Goal: Check status: Check status

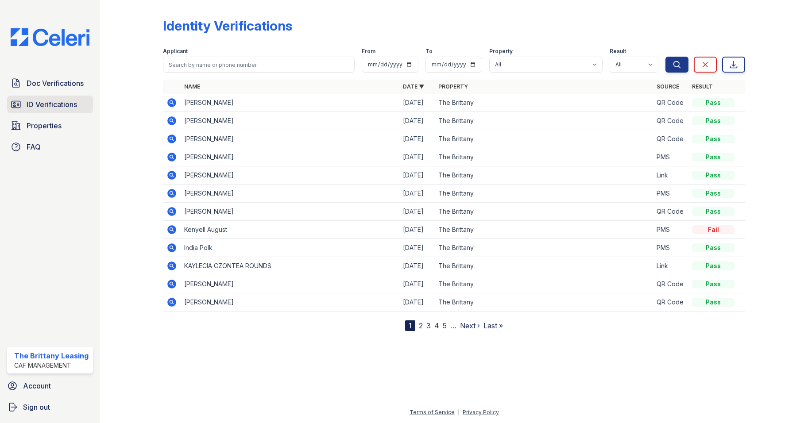
click at [27, 99] on span "ID Verifications" at bounding box center [52, 104] width 50 height 11
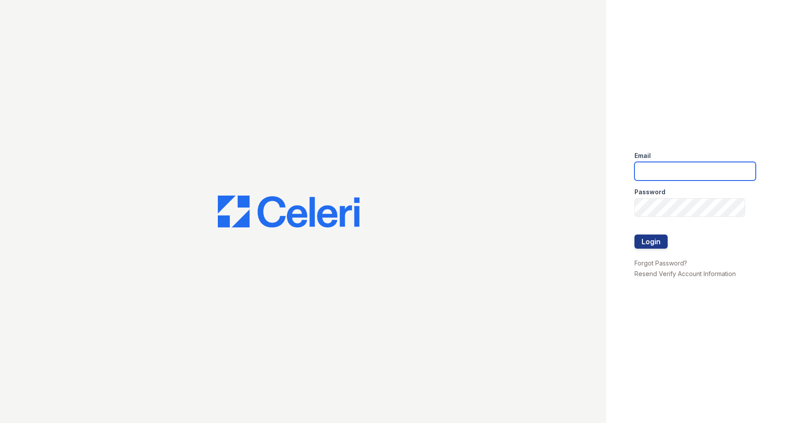
type input "[DOMAIN_NAME][EMAIL_ADDRESS][DOMAIN_NAME]"
click at [657, 242] on button "Login" at bounding box center [651, 242] width 33 height 14
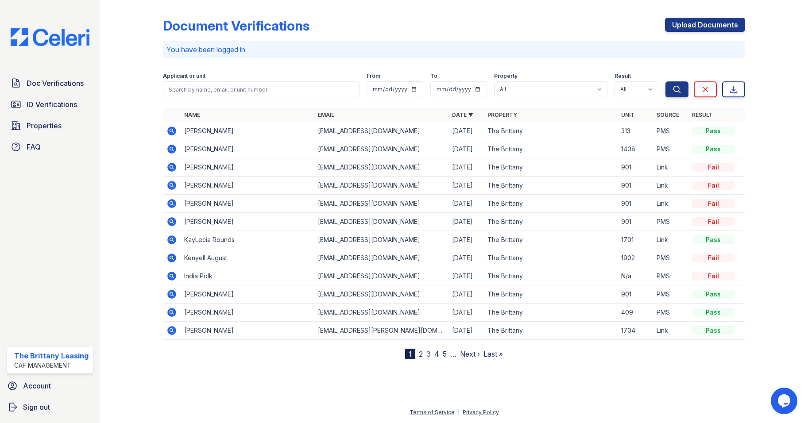
click at [174, 170] on icon at bounding box center [171, 167] width 9 height 9
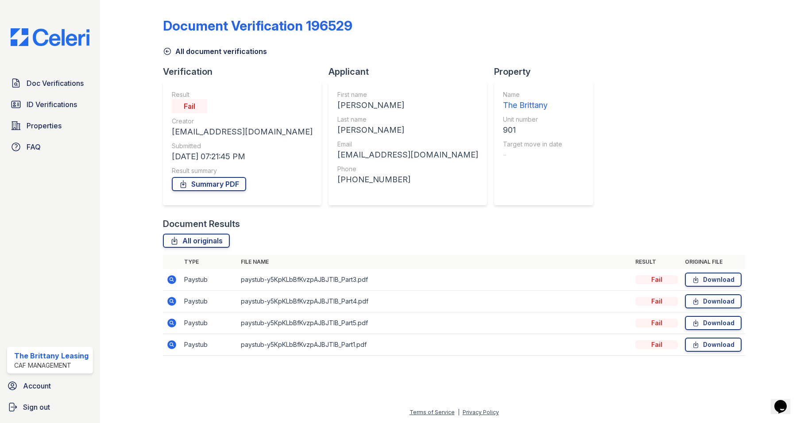
click at [173, 345] on icon at bounding box center [172, 345] width 11 height 11
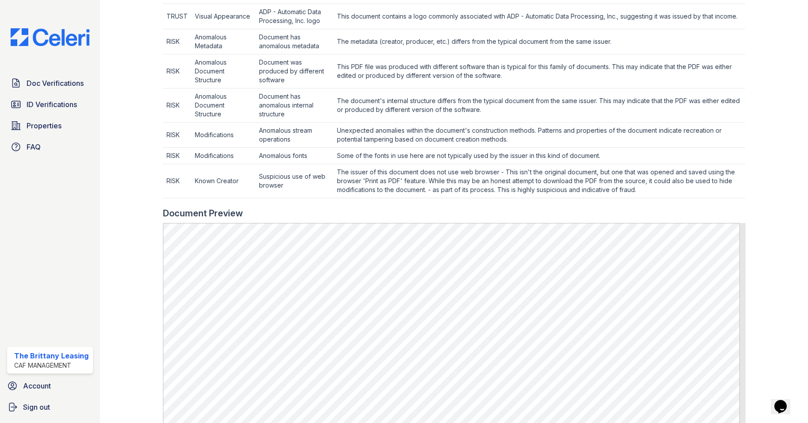
scroll to position [608, 0]
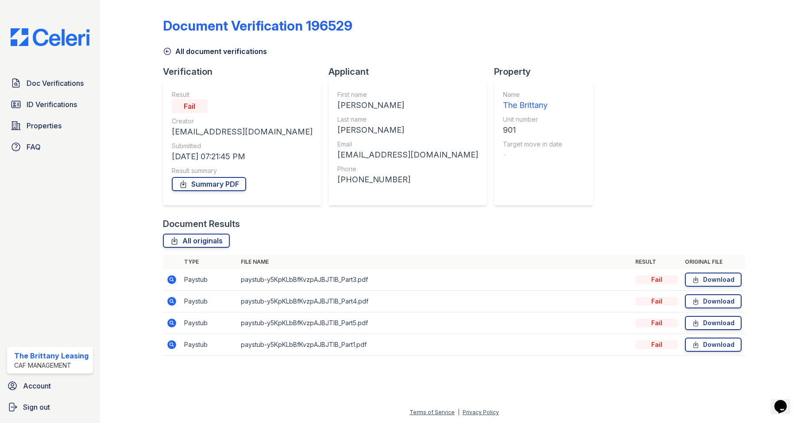
click at [177, 323] on icon at bounding box center [172, 323] width 11 height 11
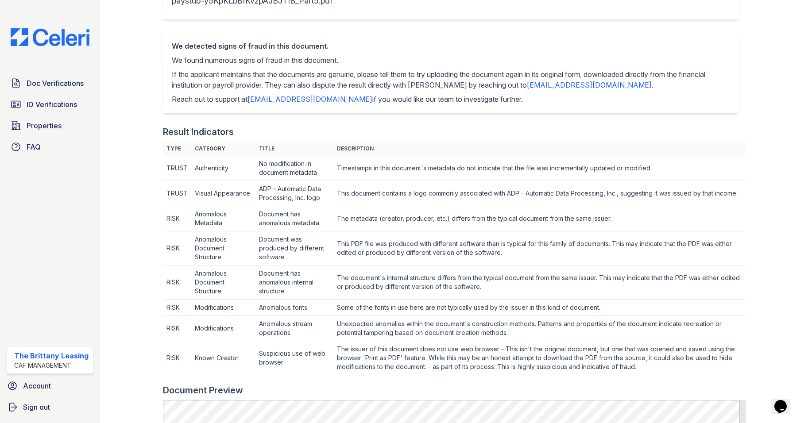
scroll to position [487, 0]
